Goal: Use online tool/utility: Utilize a website feature to perform a specific function

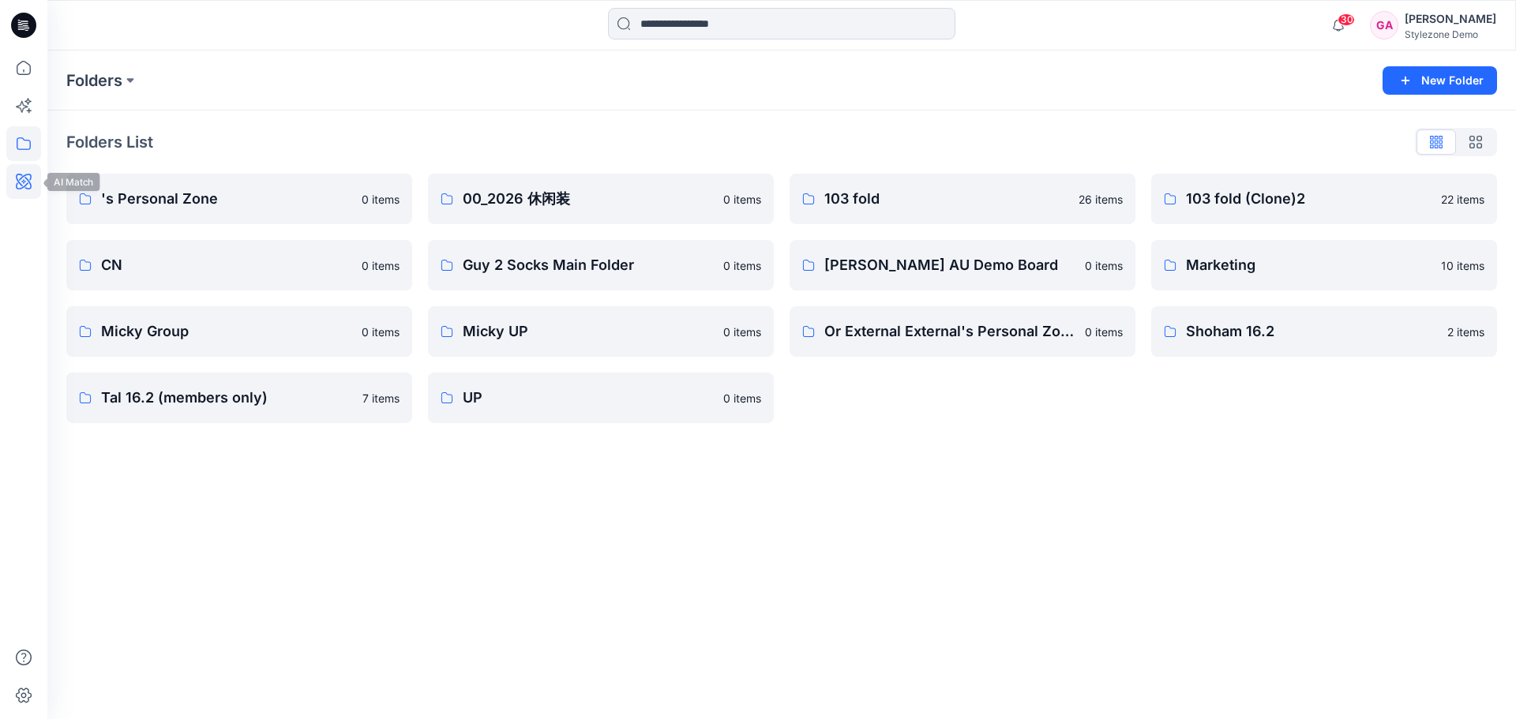
click at [31, 186] on icon at bounding box center [24, 182] width 16 height 16
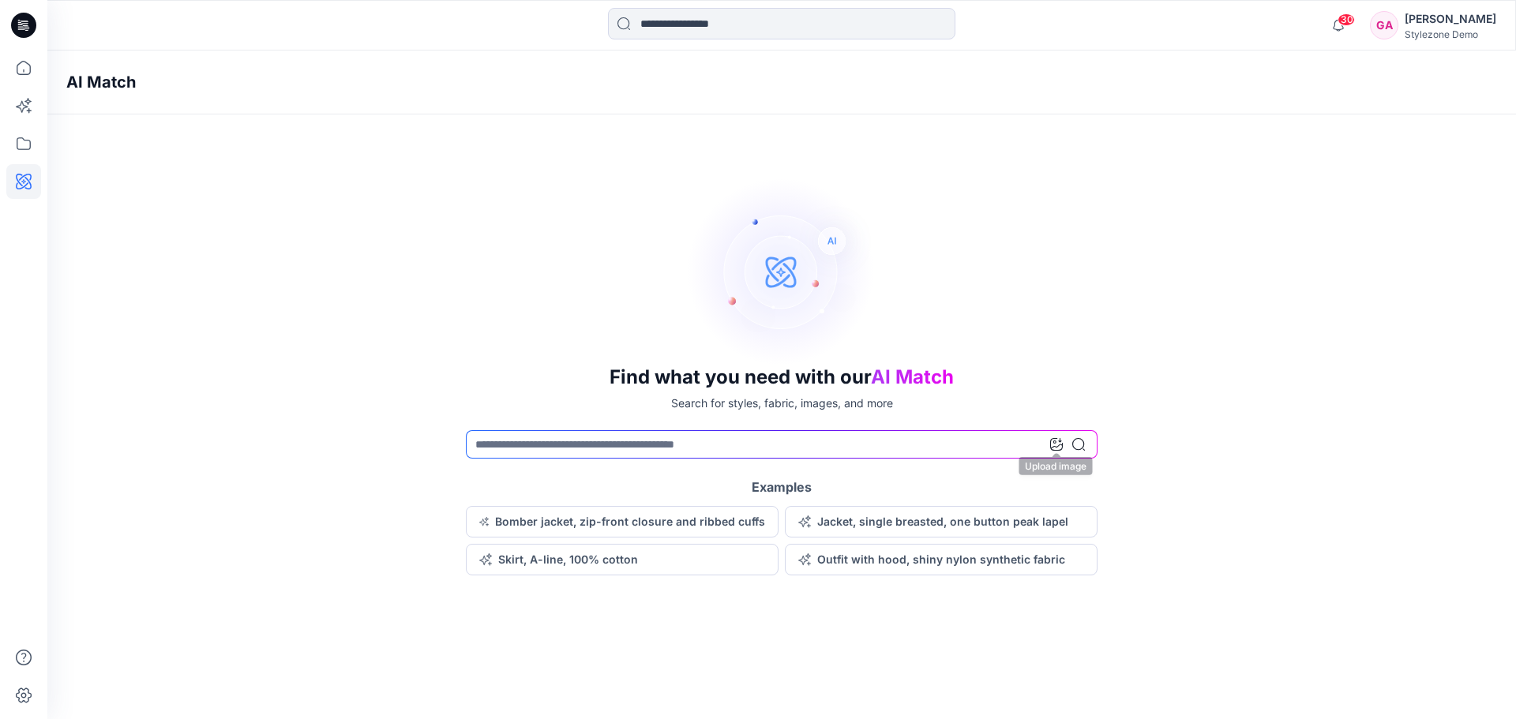
click at [1058, 443] on icon at bounding box center [1056, 444] width 13 height 13
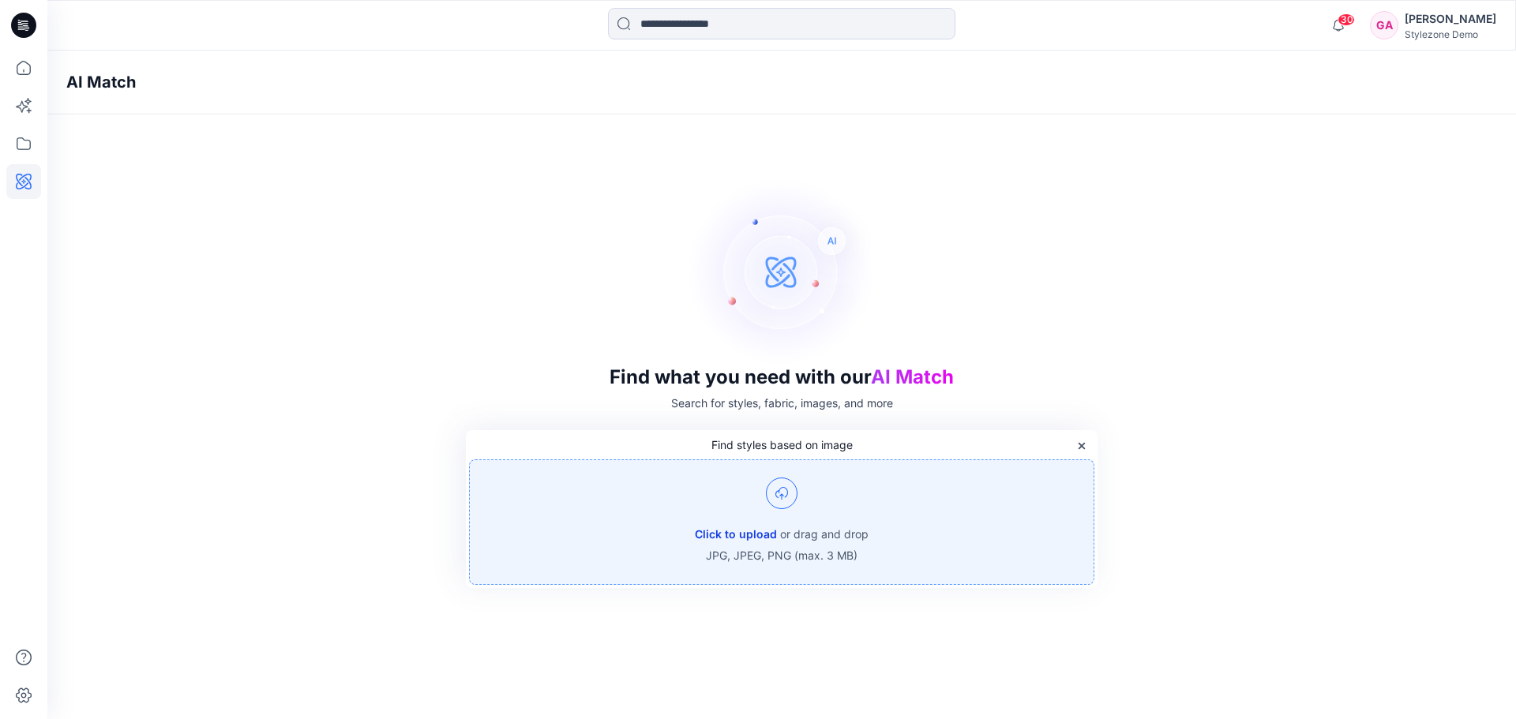
click at [731, 528] on button "Click to upload" at bounding box center [736, 534] width 82 height 19
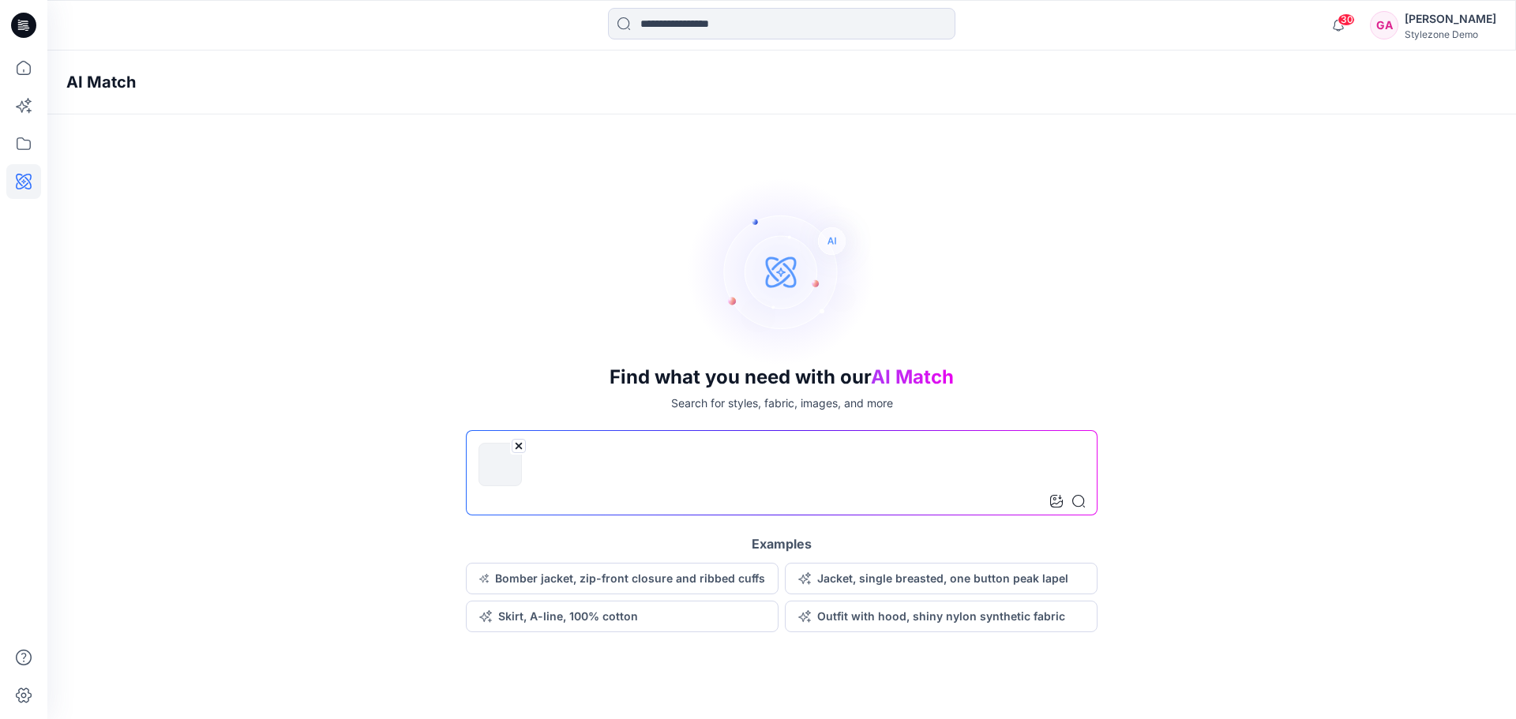
click at [681, 502] on input at bounding box center [782, 472] width 632 height 85
type input "**********"
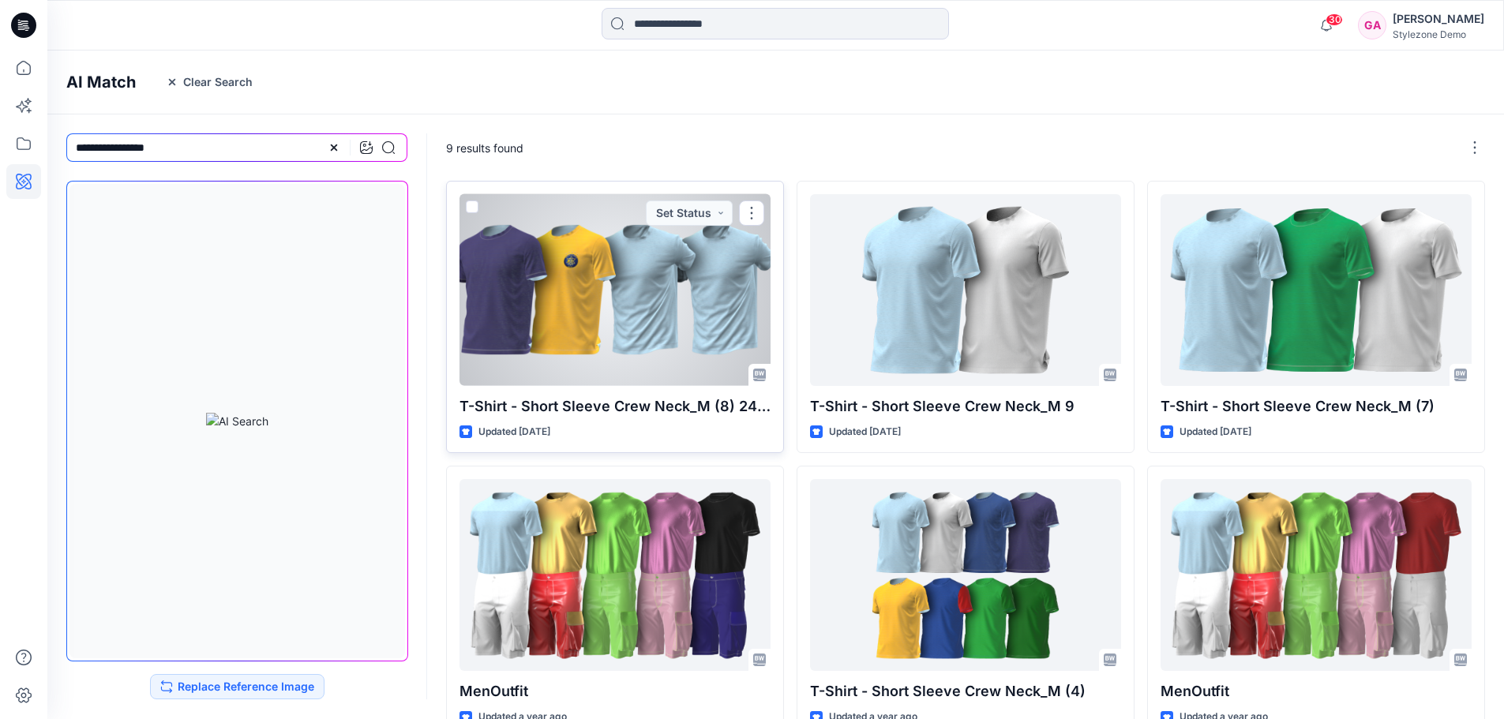
drag, startPoint x: 761, startPoint y: 445, endPoint x: 779, endPoint y: 451, distance: 19.7
click at [779, 451] on div "T-Shirt - Short Sleeve Crew Neck_M (8) 24-2 Updated [DATE] Set Status" at bounding box center [615, 317] width 338 height 272
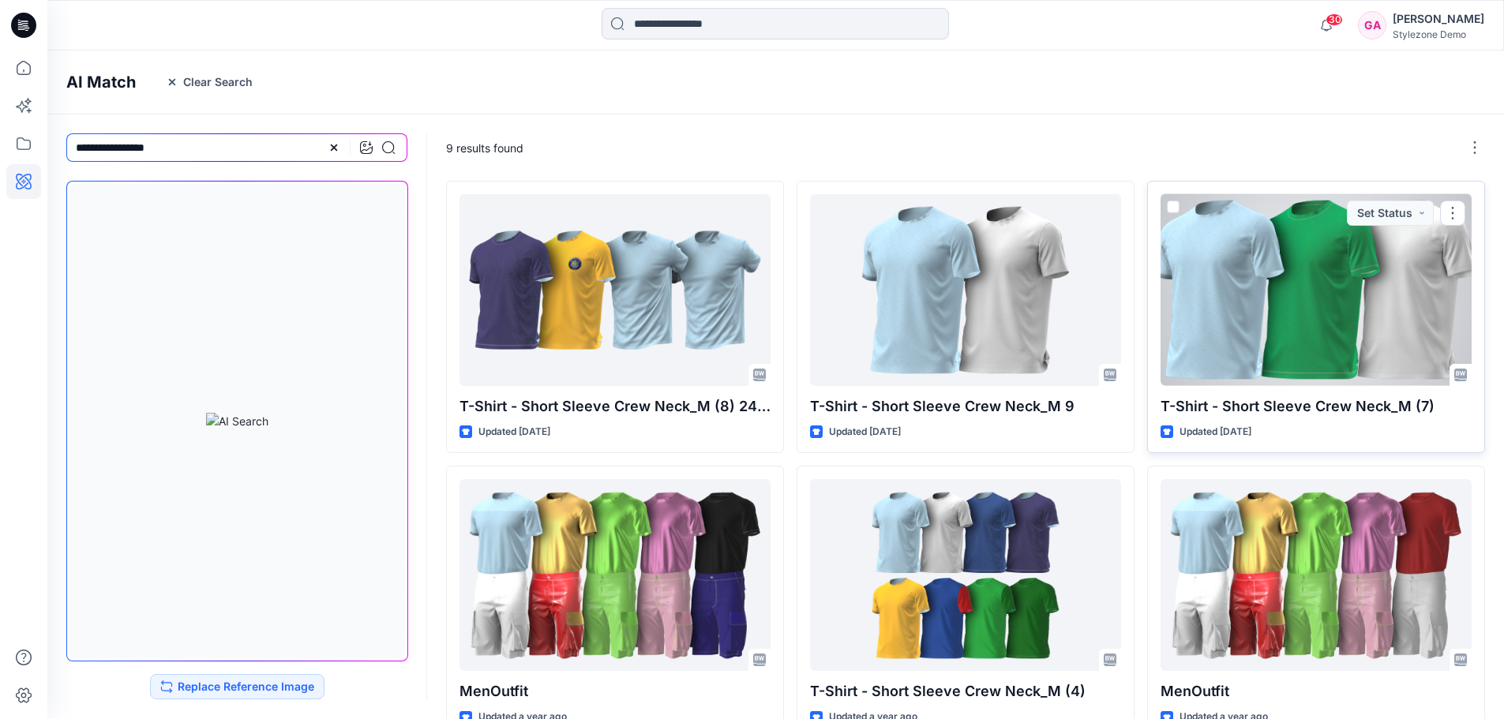
click at [1370, 279] on div at bounding box center [1316, 290] width 311 height 192
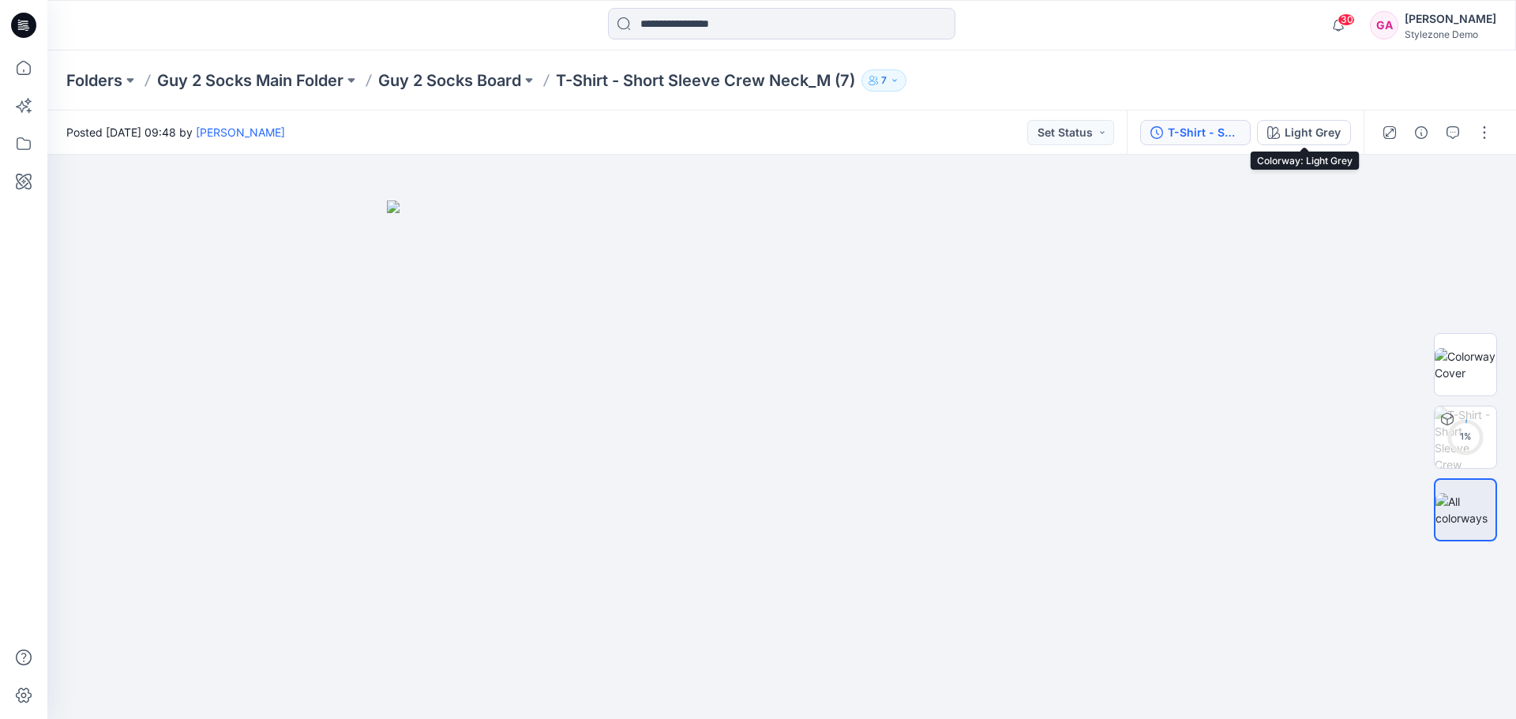
click at [1201, 127] on div "T-Shirt - Short Sleeve Crew Neck_M (7)" at bounding box center [1204, 132] width 73 height 17
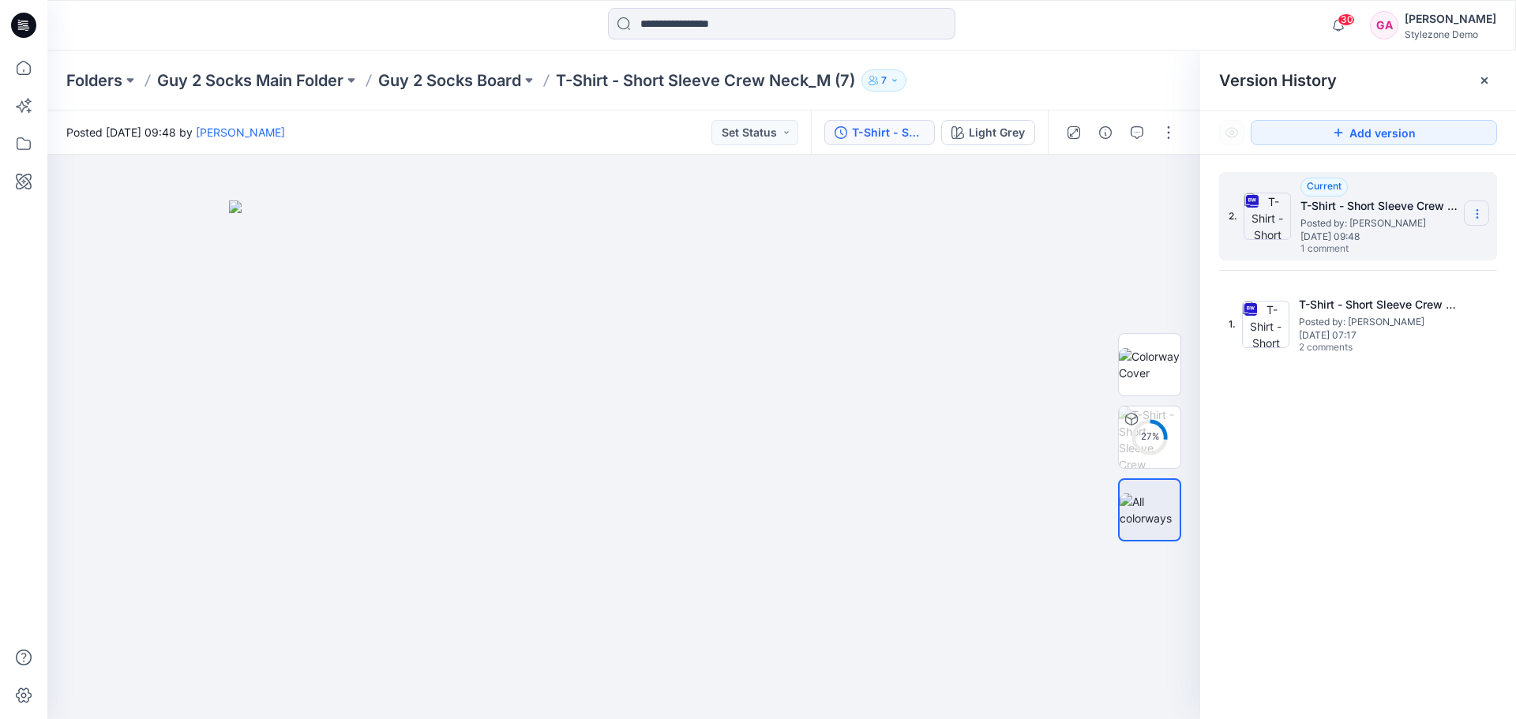
click at [1478, 217] on icon at bounding box center [1477, 217] width 1 height 1
click at [1307, 464] on div "2. Current T-Shirt - Short Sleeve Crew Neck_M (7) Posted by: [PERSON_NAME] [DAT…" at bounding box center [1358, 449] width 316 height 588
click at [1475, 215] on icon at bounding box center [1477, 214] width 13 height 13
click at [1392, 489] on div "2. Current T-Shirt - Short Sleeve Crew Neck_M (7) Posted by: [PERSON_NAME] [DAT…" at bounding box center [1358, 449] width 316 height 588
